Goal: Task Accomplishment & Management: Manage account settings

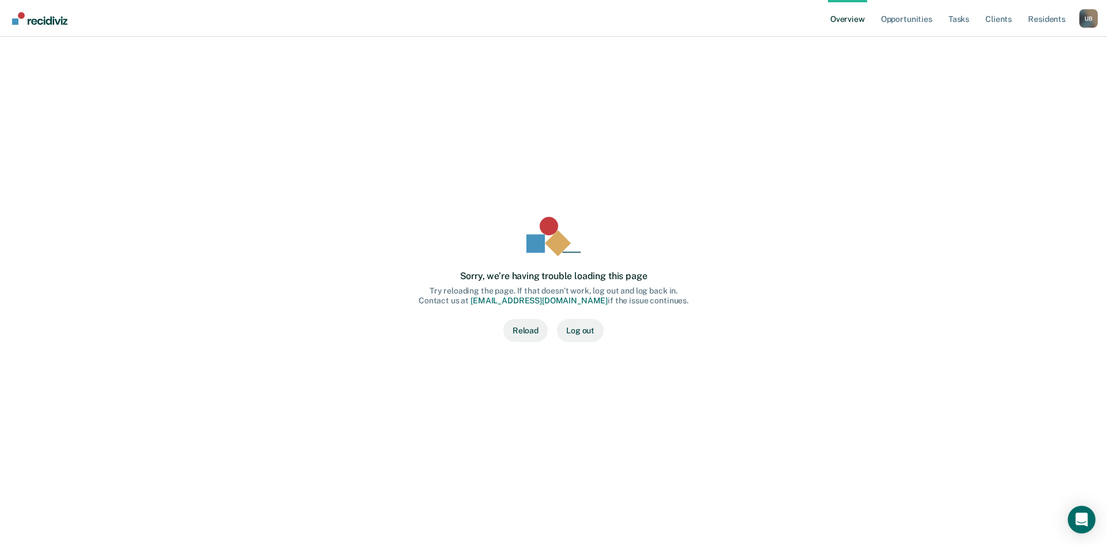
click at [530, 326] on button "Reload" at bounding box center [525, 330] width 44 height 23
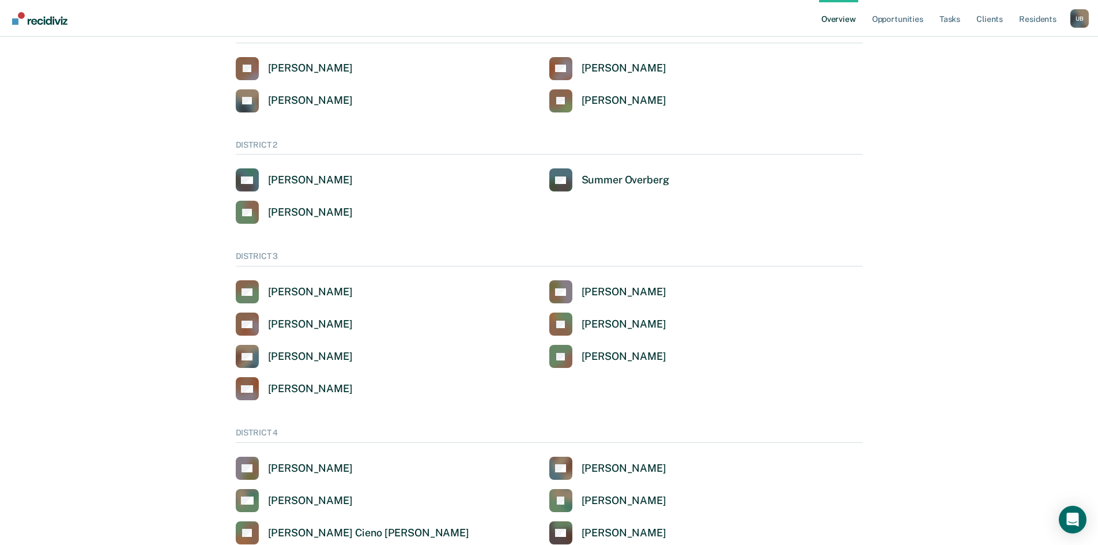
scroll to position [173, 0]
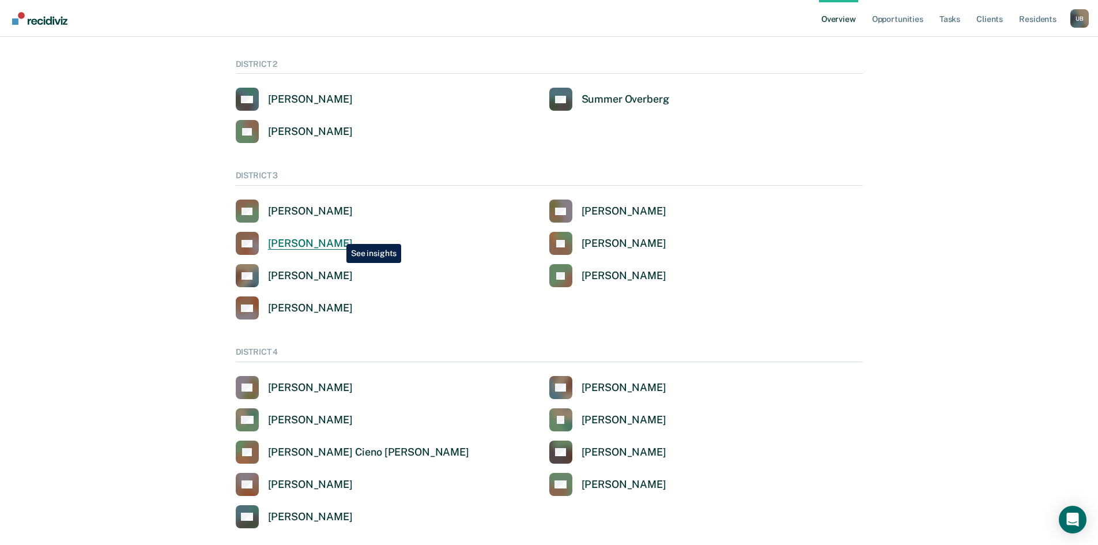
click at [338, 235] on link "DC Dennis Roy Cochems" at bounding box center [294, 243] width 117 height 23
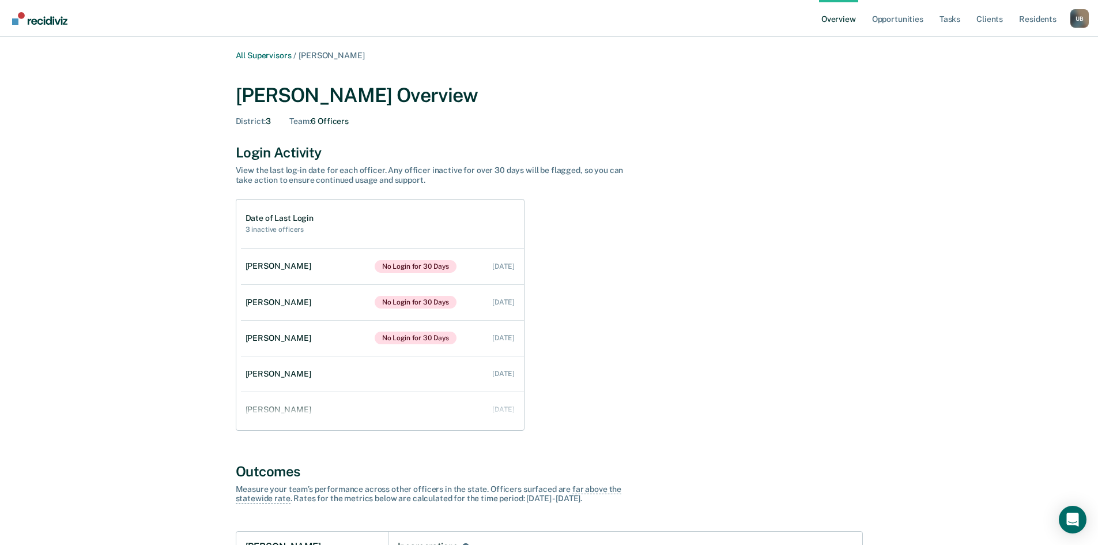
click at [1086, 21] on div "U B" at bounding box center [1080, 18] width 18 height 18
click at [995, 125] on link "Log Out" at bounding box center [1022, 127] width 98 height 10
